Goal: Information Seeking & Learning: Learn about a topic

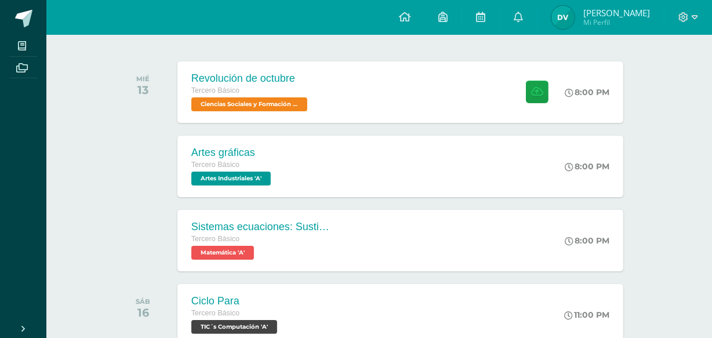
scroll to position [168, 0]
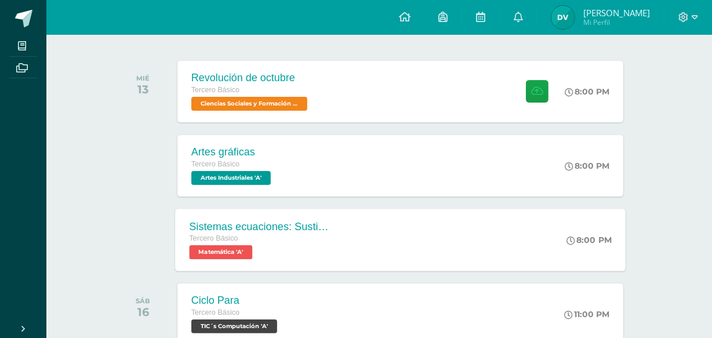
click at [357, 228] on div "Sistemas ecuaciones: Sustitución e igualación Tercero Básico Matemática 'A' 8:0…" at bounding box center [400, 240] width 450 height 62
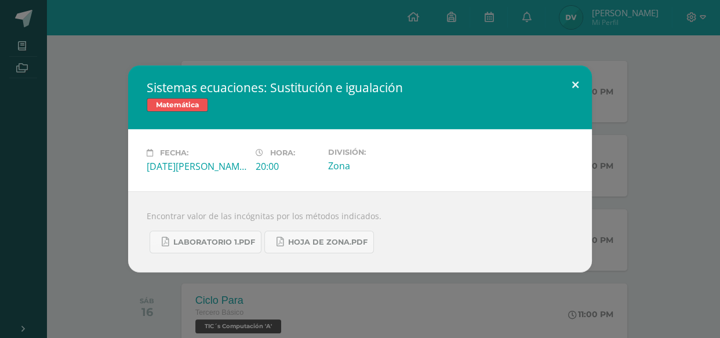
click at [578, 76] on button at bounding box center [575, 84] width 33 height 39
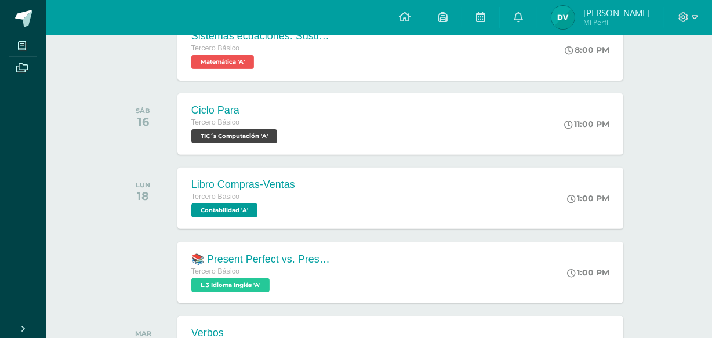
scroll to position [379, 0]
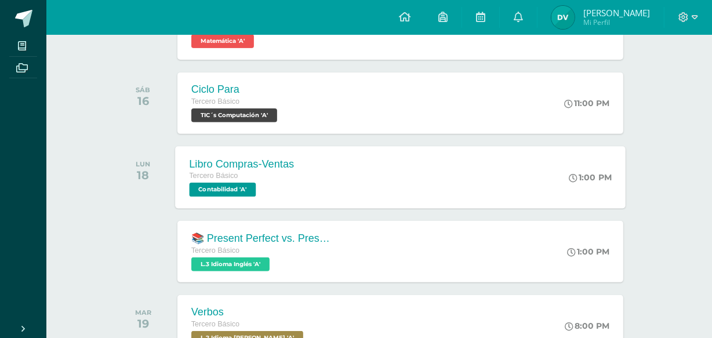
click at [337, 161] on div "Libro Compras-Ventas Tercero Básico Contabilidad 'A' 1:00 PM Libro Compras-Vent…" at bounding box center [400, 177] width 450 height 62
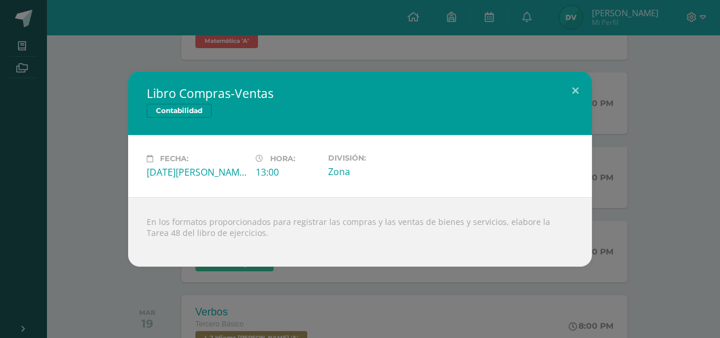
click at [601, 252] on div "Libro Compras-Ventas Contabilidad Fecha: Lunes 18 de Agosto Hora: 13:00 Divisió…" at bounding box center [360, 168] width 711 height 195
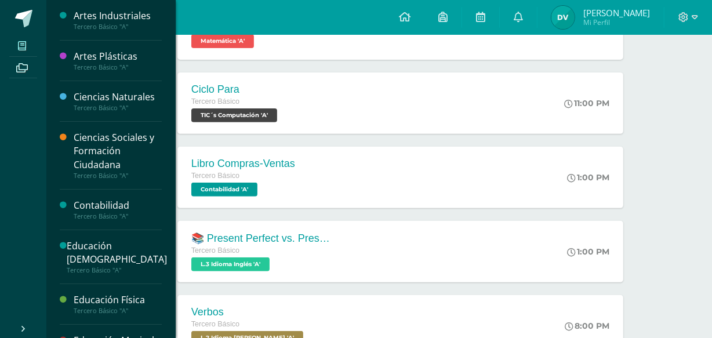
click at [27, 53] on link "Mis cursos" at bounding box center [23, 46] width 28 height 22
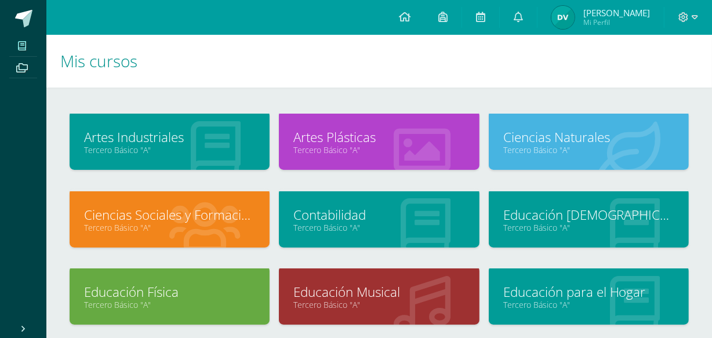
click at [351, 223] on link "Tercero Básico "A"" at bounding box center [378, 227] width 171 height 11
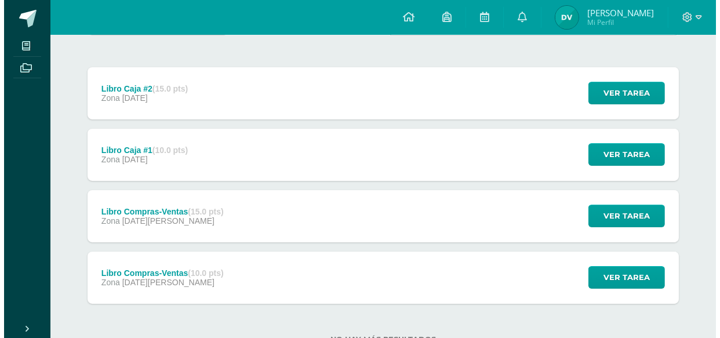
scroll to position [172, 0]
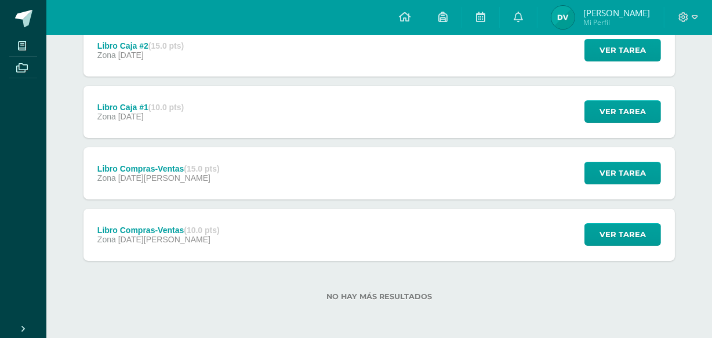
click at [209, 219] on div "Libro Compras-Ventas (10.0 pts) Zona [DATE][PERSON_NAME]" at bounding box center [158, 235] width 150 height 52
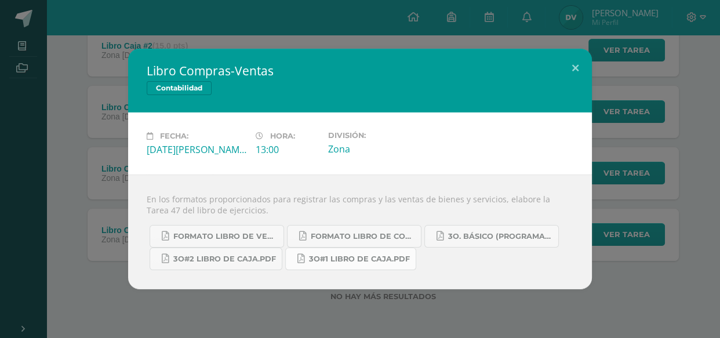
click at [322, 265] on link "3o#1 Libro de Caja.pdf" at bounding box center [350, 258] width 131 height 23
